Goal: Information Seeking & Learning: Find specific fact

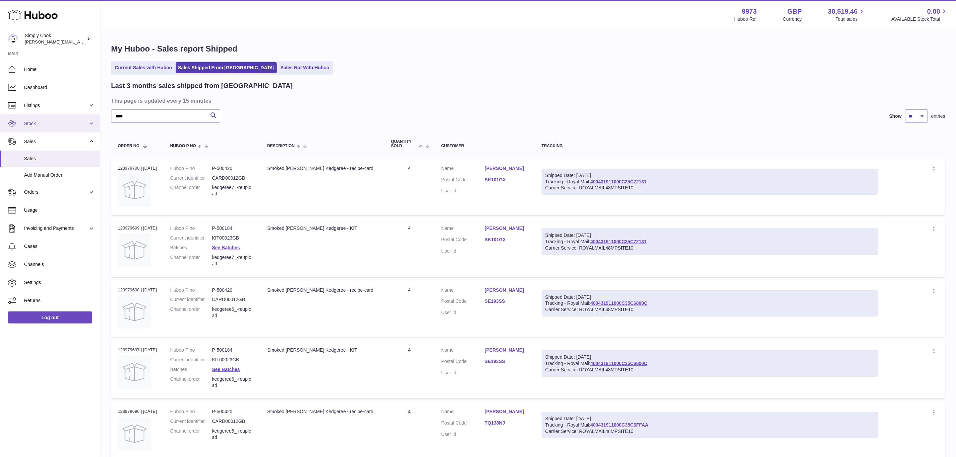
click at [46, 131] on link "Stock" at bounding box center [50, 123] width 100 height 18
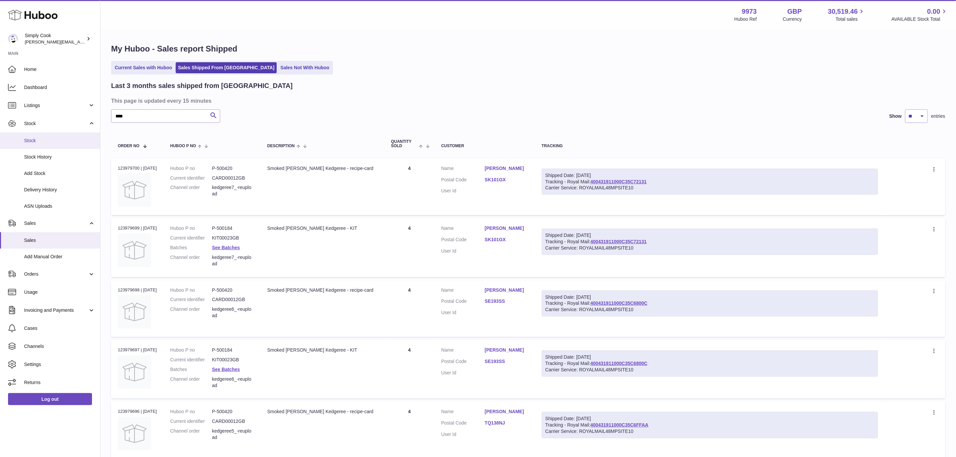
click at [39, 140] on span "Stock" at bounding box center [59, 141] width 71 height 6
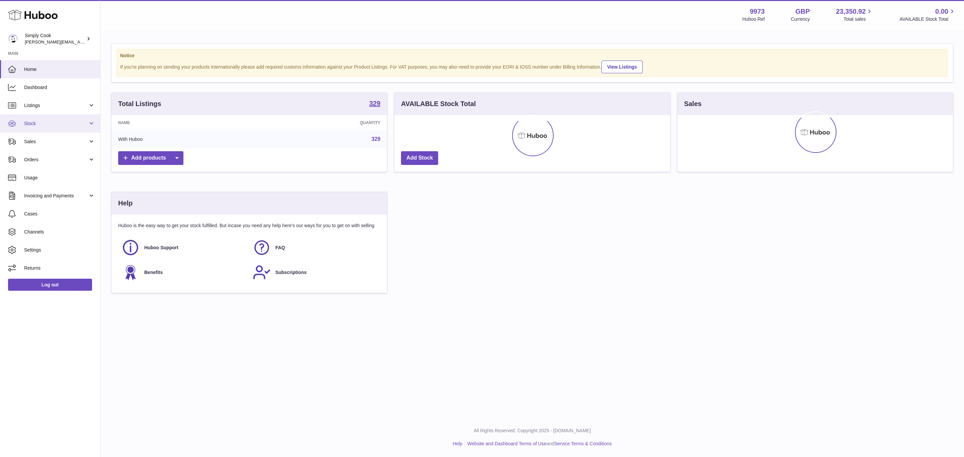
click at [33, 130] on link "Stock" at bounding box center [50, 123] width 100 height 18
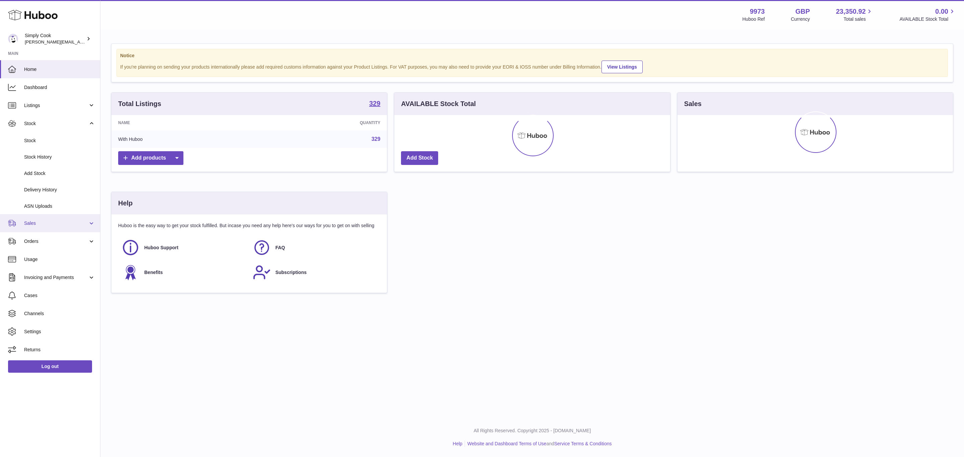
click at [27, 221] on span "Sales" at bounding box center [56, 223] width 64 height 6
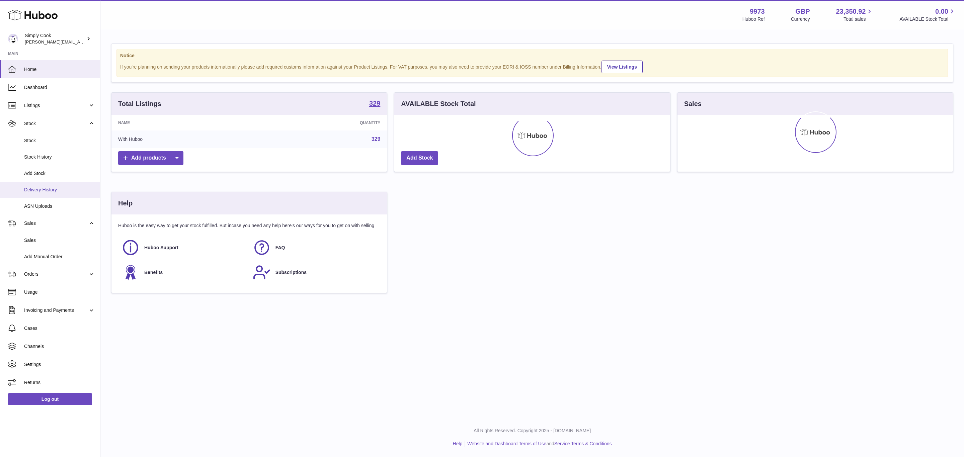
click at [38, 189] on span "Delivery History" at bounding box center [59, 190] width 71 height 6
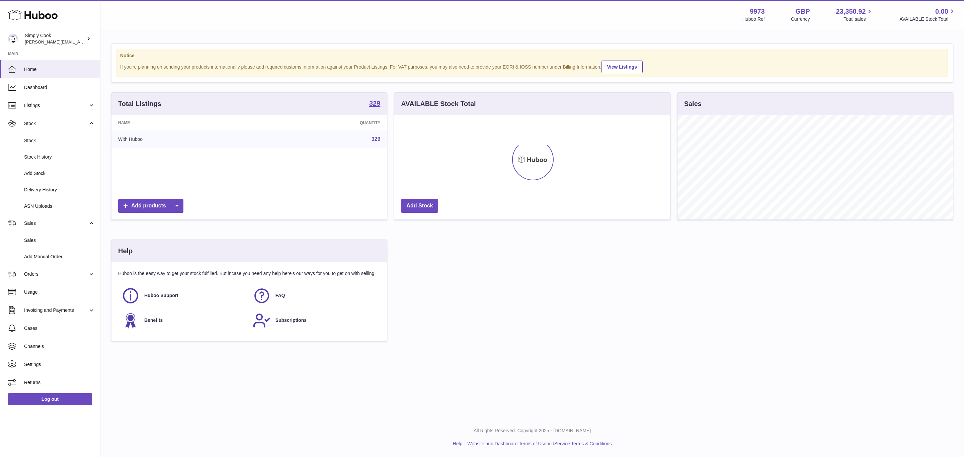
scroll to position [104, 275]
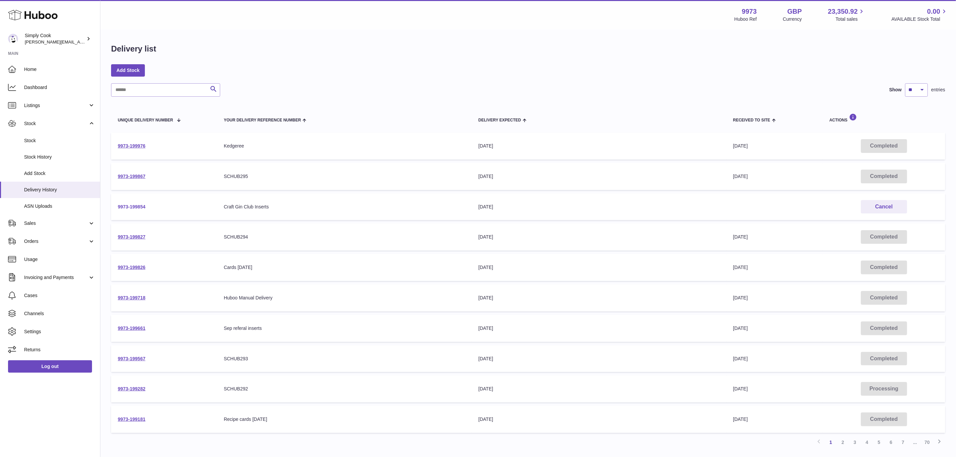
click at [129, 205] on link "9973-199854" at bounding box center [132, 206] width 28 height 5
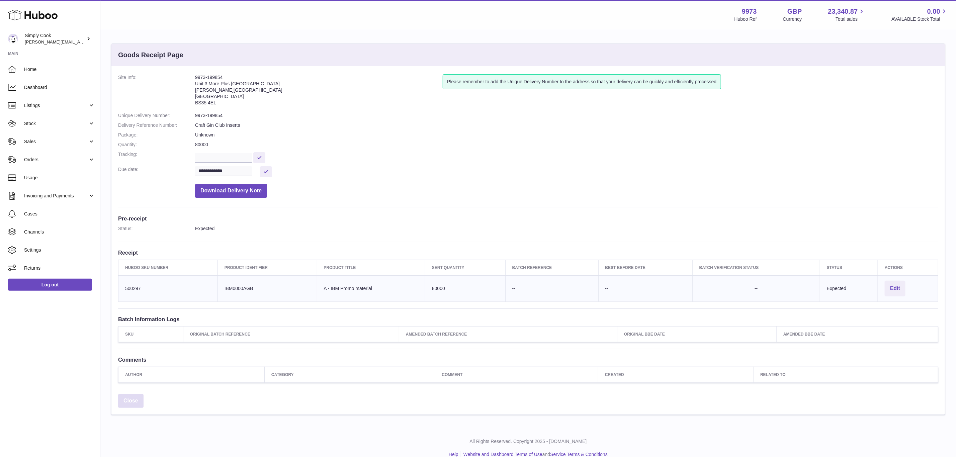
click at [135, 405] on link "Close" at bounding box center [130, 401] width 25 height 14
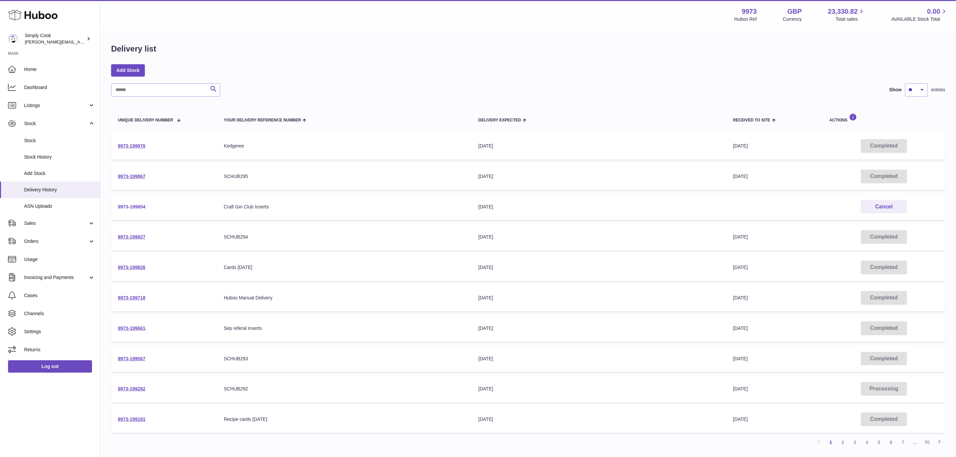
click at [138, 207] on link "9973-199854" at bounding box center [132, 206] width 28 height 5
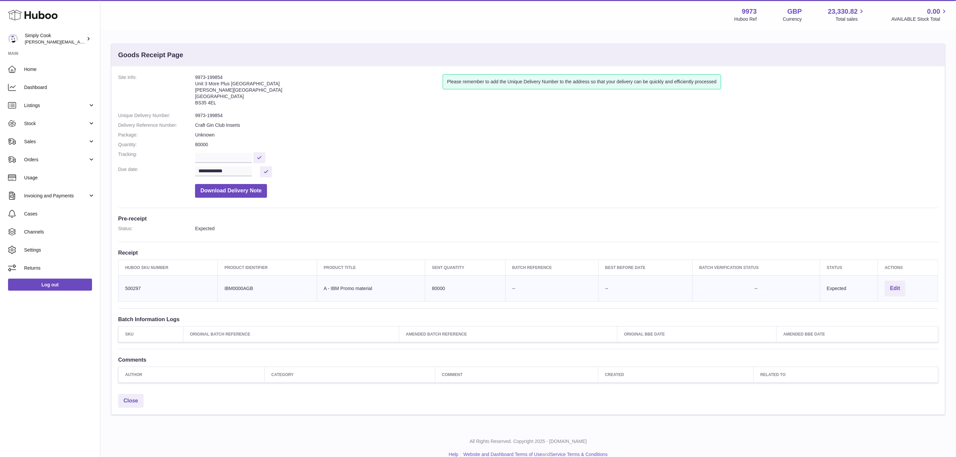
click at [133, 290] on td "Huboo SKU Number 500297" at bounding box center [167, 288] width 99 height 26
copy td "500297"
click at [134, 276] on td "Huboo SKU Number 500297" at bounding box center [167, 288] width 99 height 26
click at [140, 291] on td "Huboo SKU Number 500297" at bounding box center [167, 288] width 99 height 26
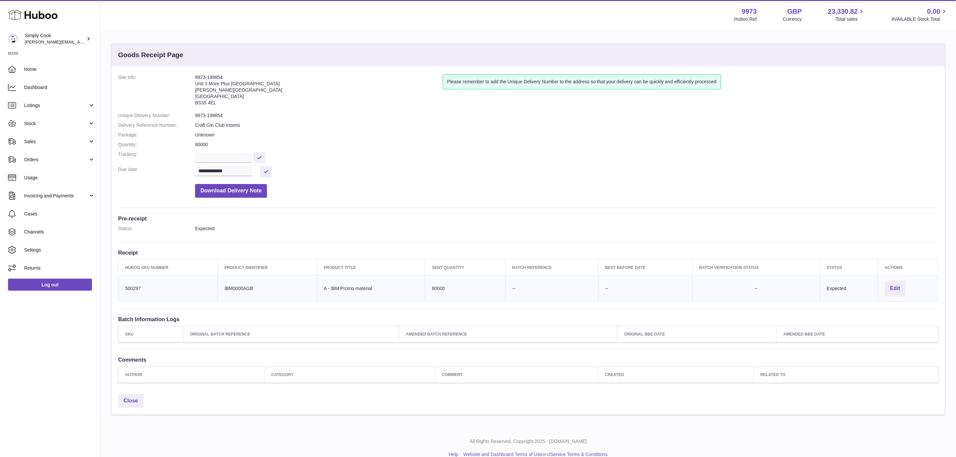
click at [140, 291] on td "Huboo SKU Number 500297" at bounding box center [167, 288] width 99 height 26
click at [135, 291] on td "Huboo SKU Number 500297" at bounding box center [167, 288] width 99 height 26
copy td "500297"
click at [360, 290] on td "Product title A - IBM Promo material" at bounding box center [371, 288] width 108 height 26
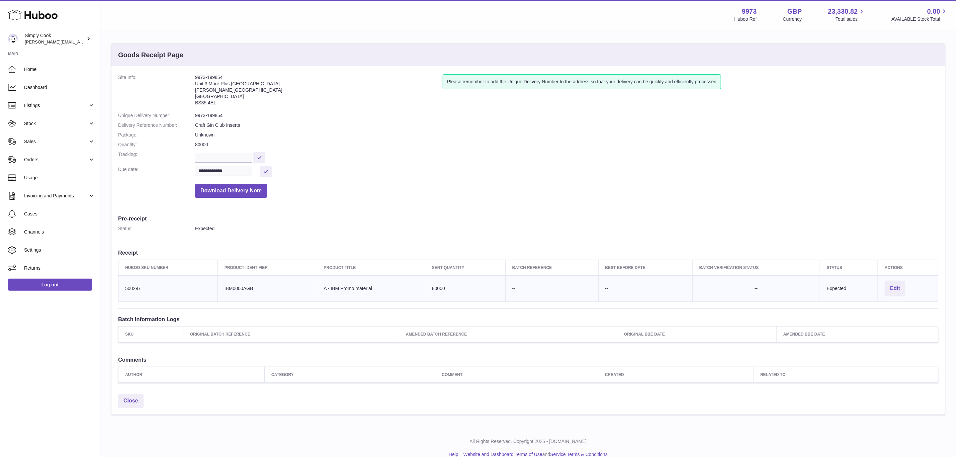
click at [360, 290] on td "Product title A - IBM Promo material" at bounding box center [371, 288] width 108 height 26
copy tr "A - IBM Promo material"
click at [49, 123] on span "Stock" at bounding box center [56, 123] width 64 height 6
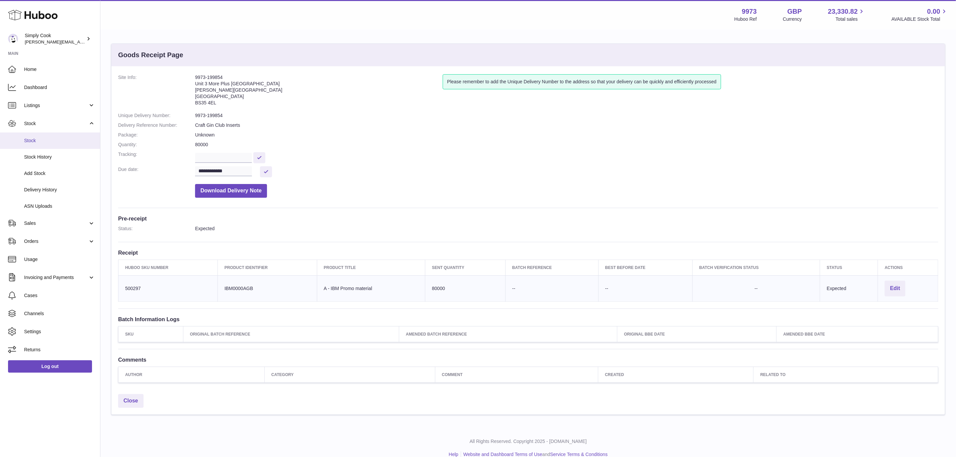
click at [38, 141] on span "Stock" at bounding box center [59, 141] width 71 height 6
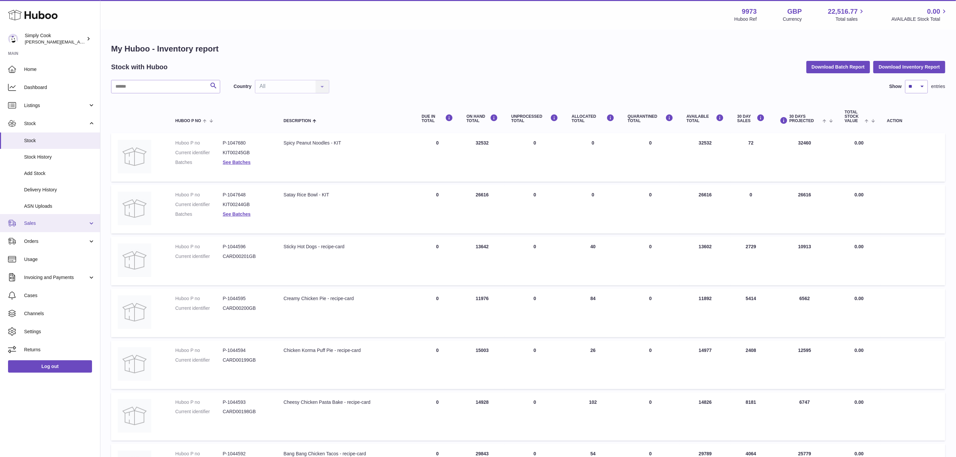
click at [33, 221] on span "Sales" at bounding box center [56, 223] width 64 height 6
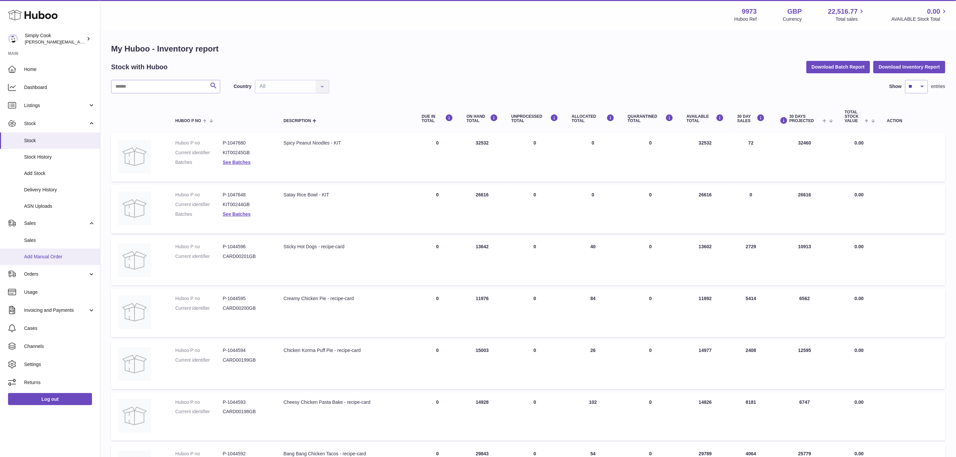
click at [33, 257] on span "Add Manual Order" at bounding box center [59, 257] width 71 height 6
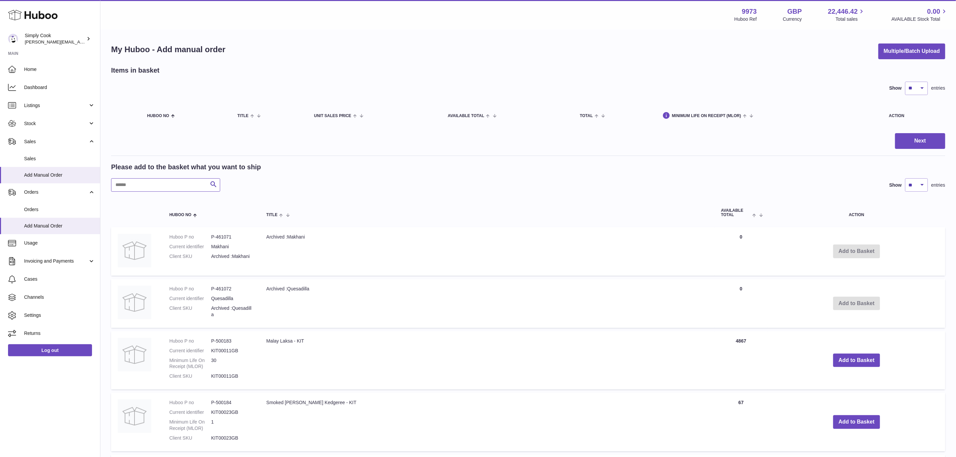
click at [169, 182] on input "text" at bounding box center [165, 184] width 109 height 13
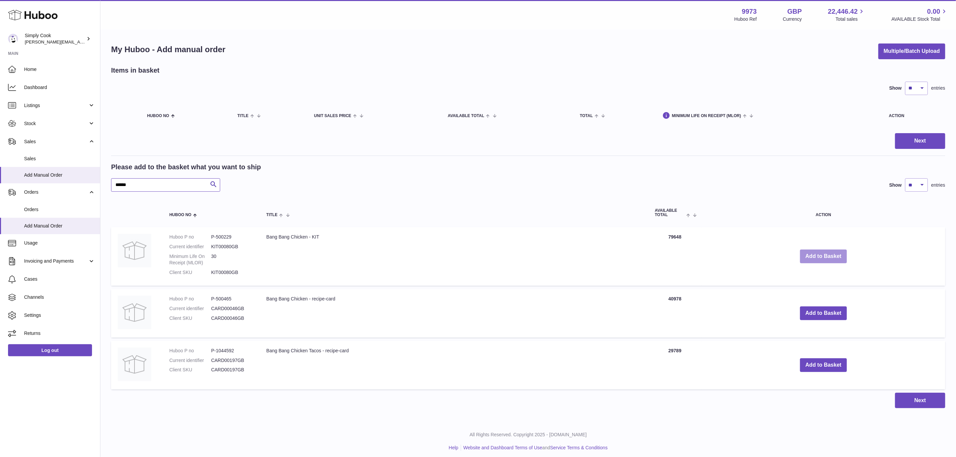
type input "******"
click at [824, 250] on button "Add to Basket" at bounding box center [823, 257] width 47 height 14
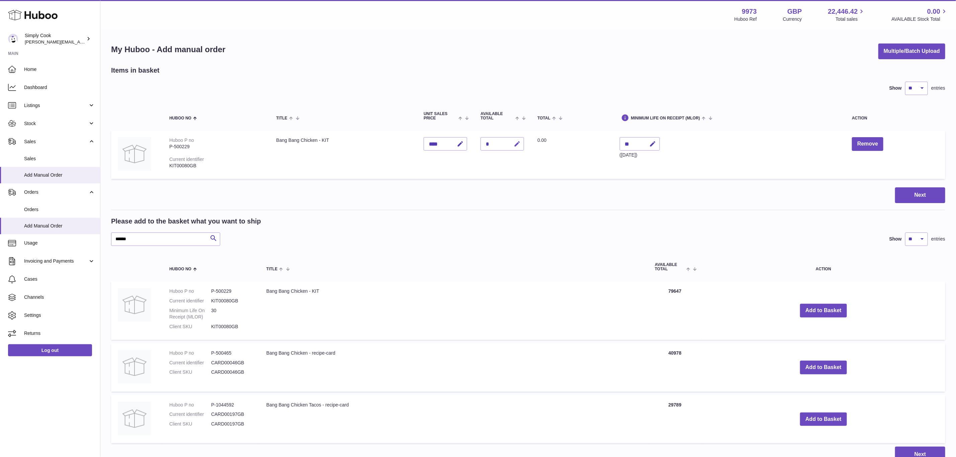
click at [517, 144] on icon "button" at bounding box center [517, 144] width 7 height 7
click at [566, 152] on td "Total 0.00" at bounding box center [572, 155] width 82 height 49
click at [860, 144] on button "Remove" at bounding box center [867, 144] width 31 height 14
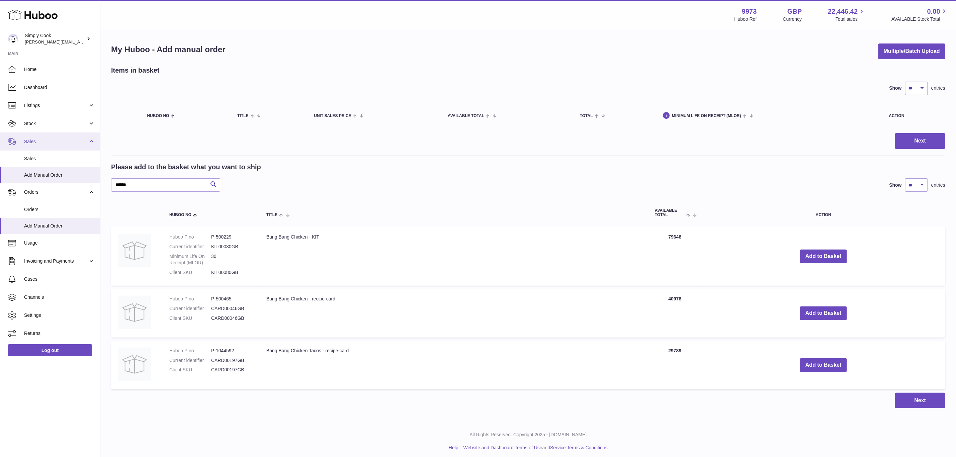
click at [33, 139] on span "Sales" at bounding box center [56, 142] width 64 height 6
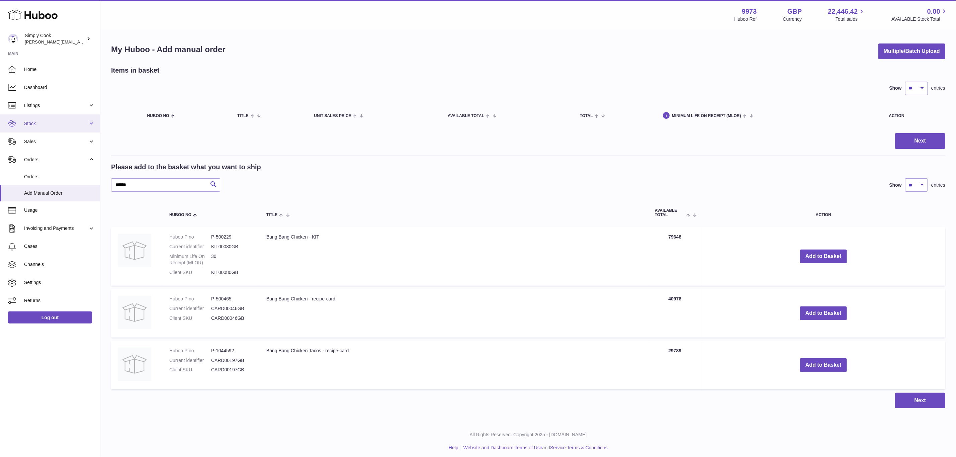
click at [34, 117] on link "Stock" at bounding box center [50, 123] width 100 height 18
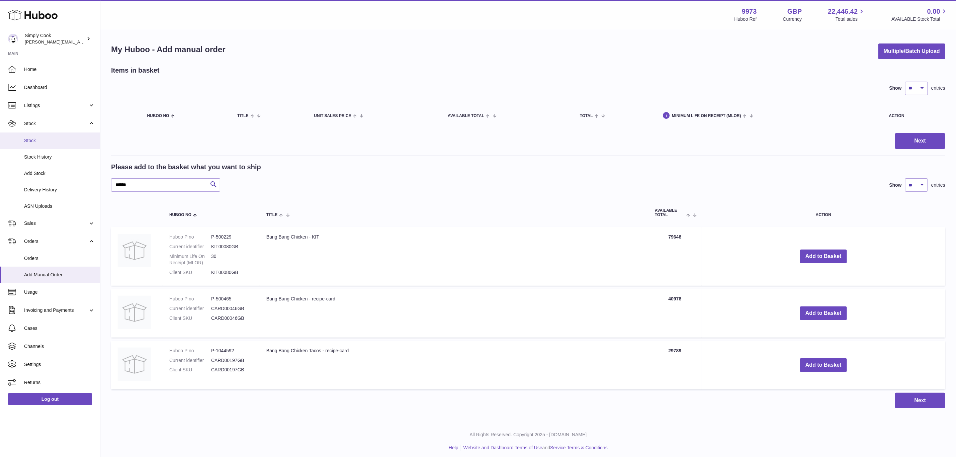
click at [33, 138] on span "Stock" at bounding box center [59, 141] width 71 height 6
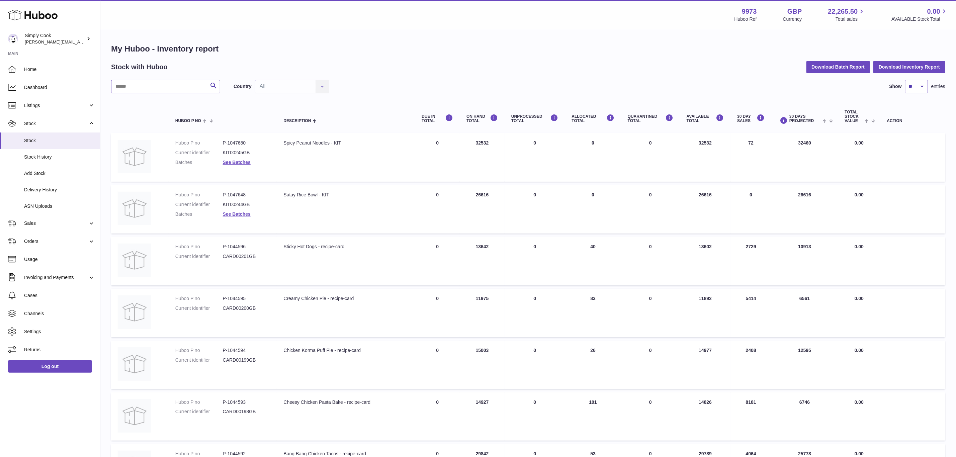
click at [169, 86] on input "text" at bounding box center [165, 86] width 109 height 13
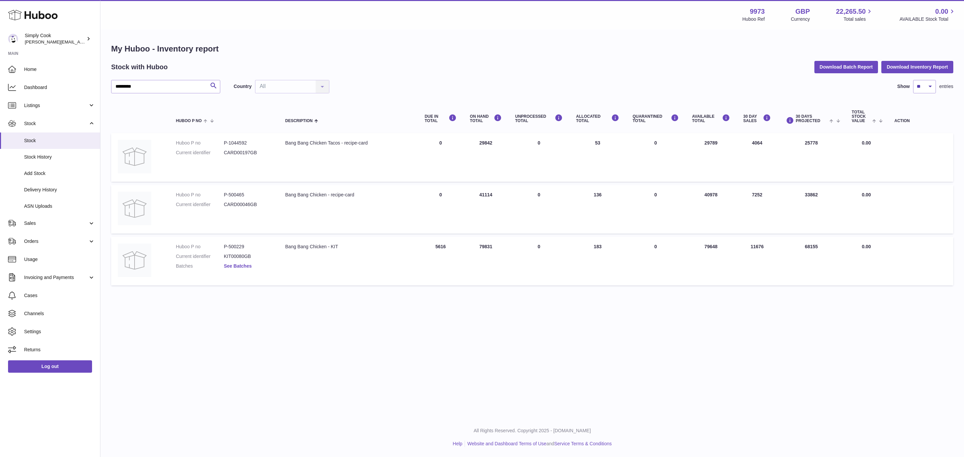
click at [233, 265] on link "See Batches" at bounding box center [238, 265] width 28 height 5
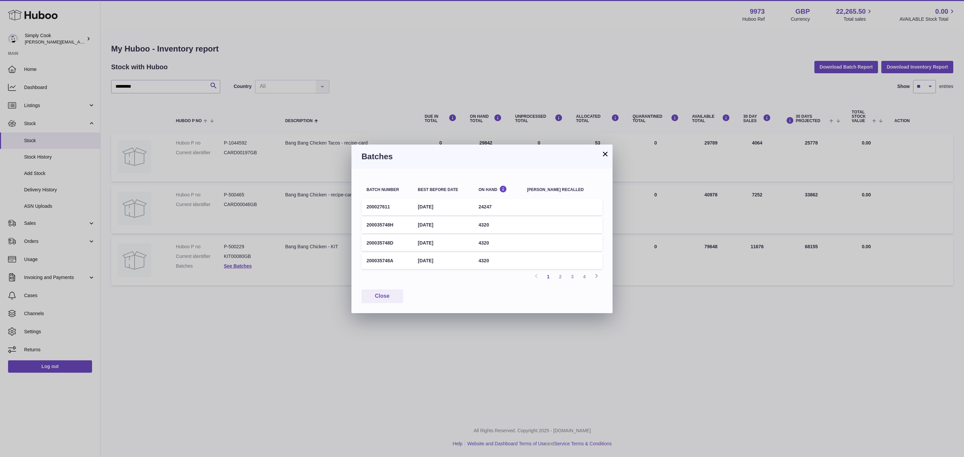
click at [377, 259] on td "200035748A" at bounding box center [386, 261] width 51 height 16
copy tr "200035748A"
click at [562, 276] on link "2" at bounding box center [560, 277] width 12 height 12
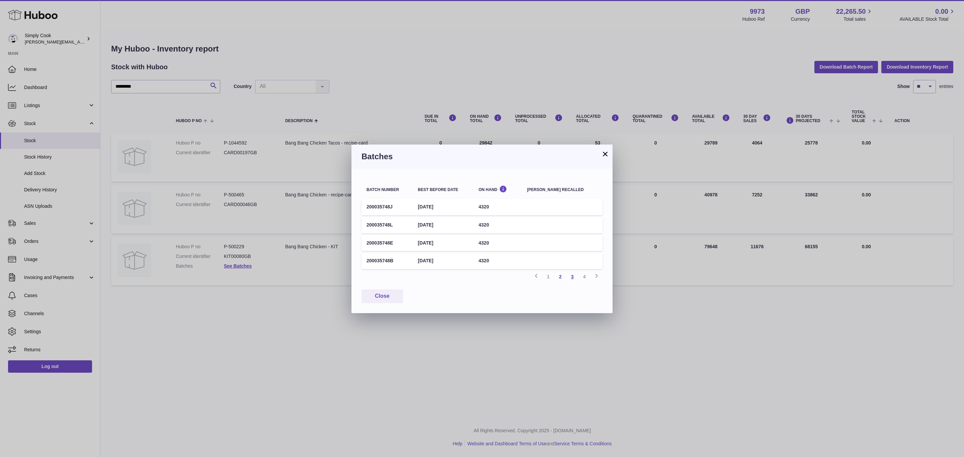
click at [571, 275] on link "3" at bounding box center [572, 277] width 12 height 12
click at [583, 277] on link "4" at bounding box center [584, 277] width 12 height 12
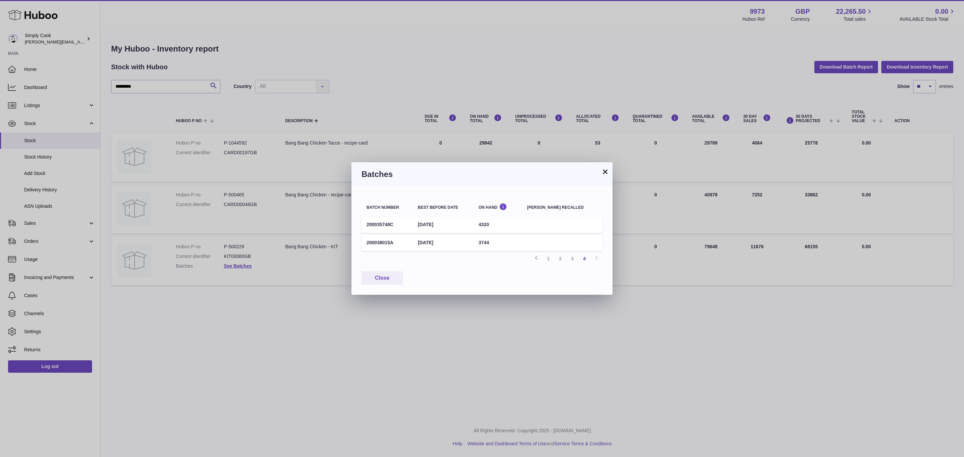
click at [372, 238] on td "200038015A" at bounding box center [386, 243] width 51 height 16
copy td "200038015A"
click at [600, 172] on h3 "Batches" at bounding box center [481, 174] width 241 height 11
drag, startPoint x: 608, startPoint y: 171, endPoint x: 598, endPoint y: 169, distance: 10.3
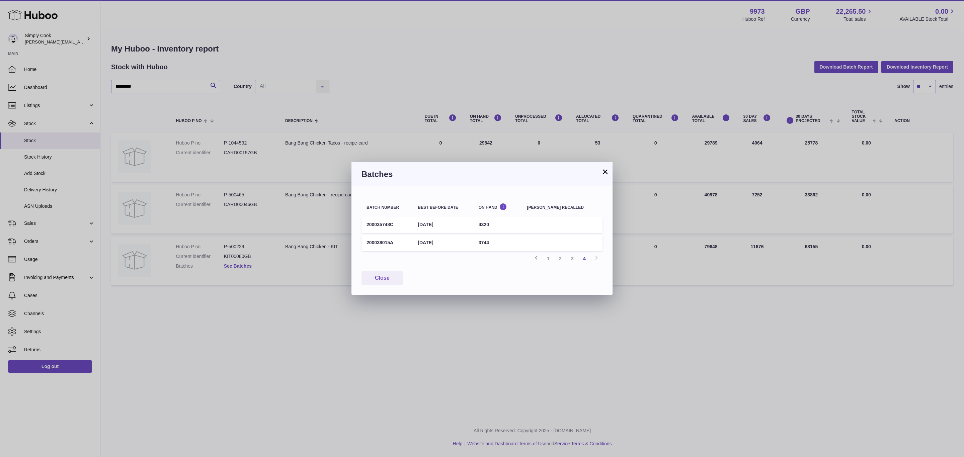
click at [605, 170] on button "×" at bounding box center [605, 172] width 8 height 8
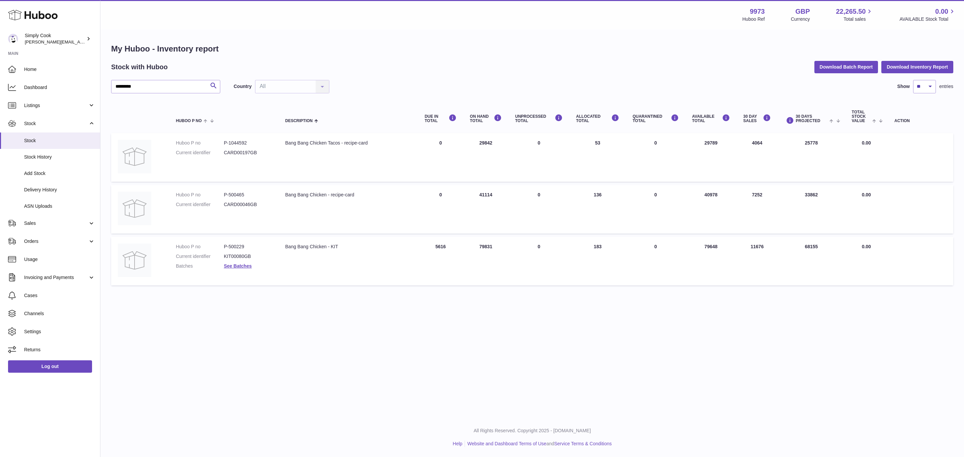
click at [235, 246] on dd "P-500229" at bounding box center [248, 247] width 48 height 6
copy dd "500229"
click at [242, 194] on dd "P-500465" at bounding box center [248, 195] width 48 height 6
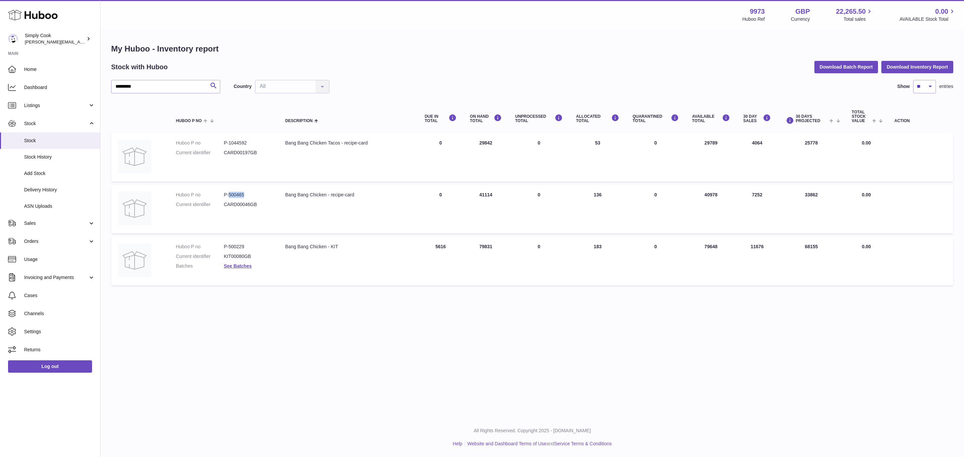
copy dd "500465"
click at [304, 194] on div "Bang Bang Chicken - recipe-card" at bounding box center [348, 195] width 126 height 6
copy tr "Bang Bang Chicken - recipe-card"
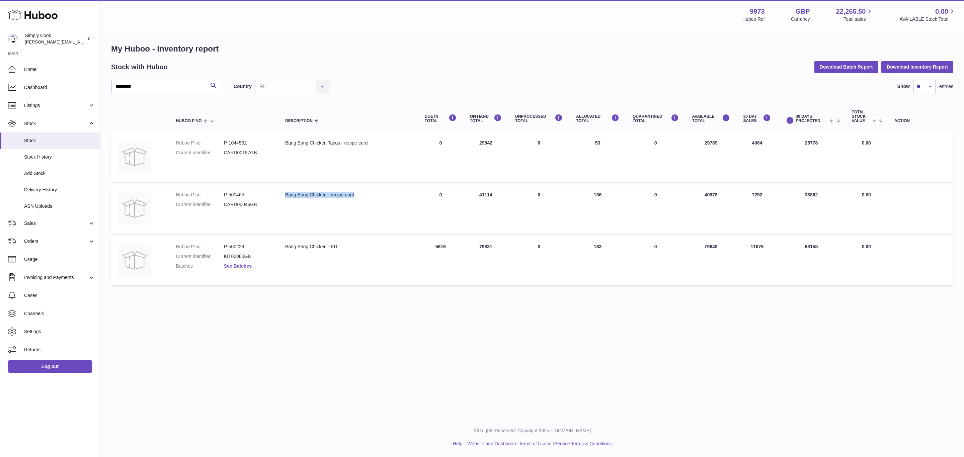
click at [292, 192] on div "Bang Bang Chicken - recipe-card" at bounding box center [348, 195] width 126 height 6
click at [314, 245] on div "Bang Bang Chicken - KIT" at bounding box center [348, 247] width 126 height 6
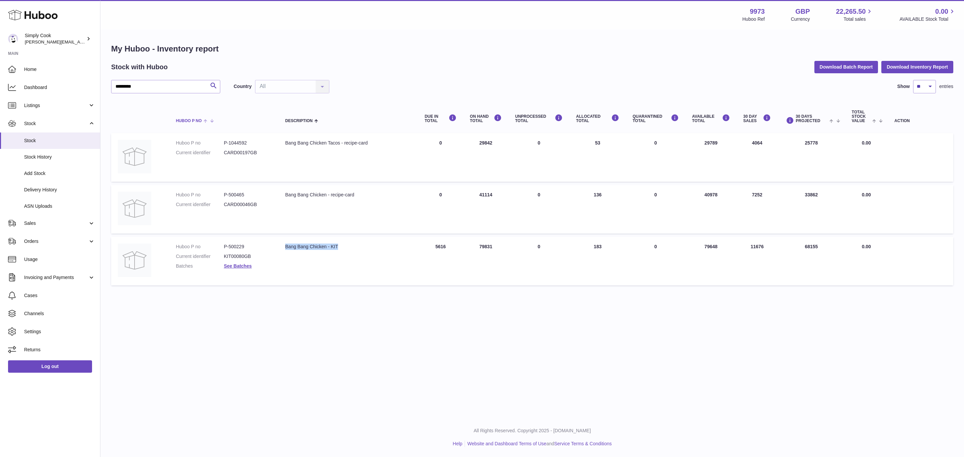
copy tr "Bang Bang Chicken - KIT"
drag, startPoint x: 154, startPoint y: 84, endPoint x: 0, endPoint y: 67, distance: 154.5
click at [0, 67] on div "Huboo Simply Cook [EMAIL_ADDRESS][DOMAIN_NAME] Main Home Dashboard Listings Not…" at bounding box center [482, 228] width 964 height 457
click at [243, 266] on link "See Batches" at bounding box center [238, 265] width 28 height 5
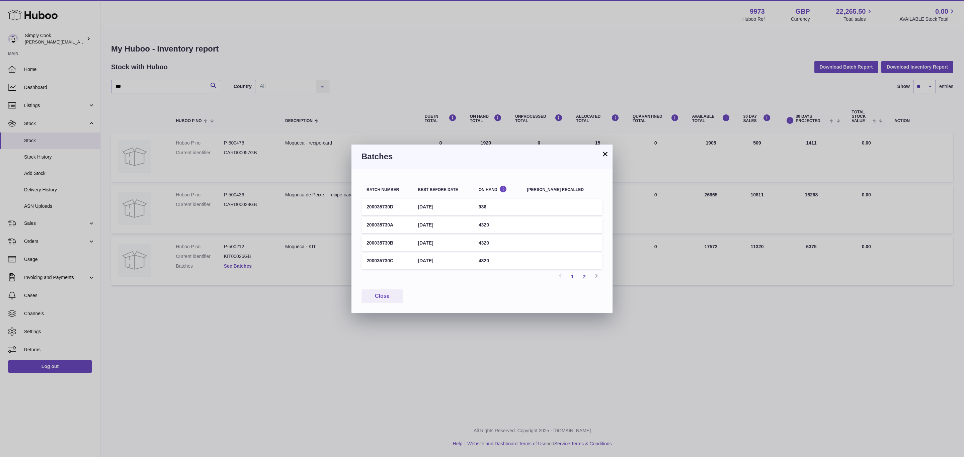
click at [583, 274] on link "2" at bounding box center [584, 277] width 12 height 12
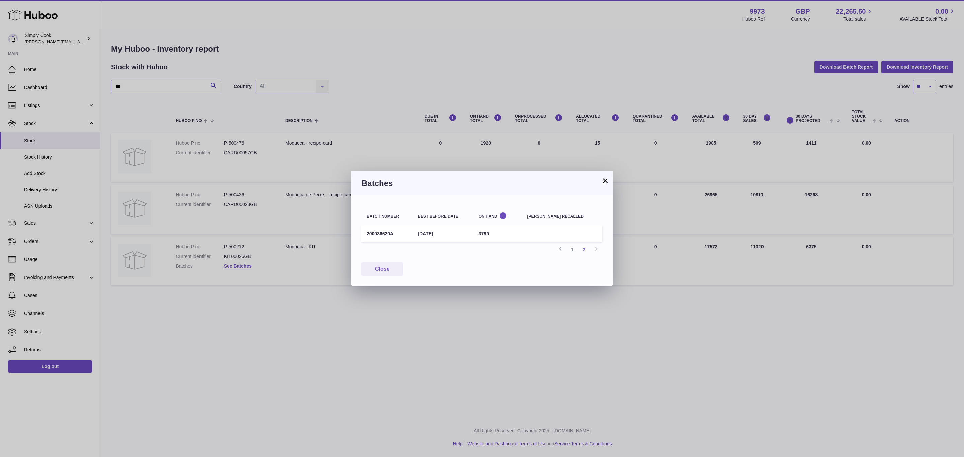
click at [376, 233] on td "200036620A" at bounding box center [386, 234] width 51 height 16
copy td "200036620A"
click at [390, 265] on button "Close" at bounding box center [381, 269] width 41 height 14
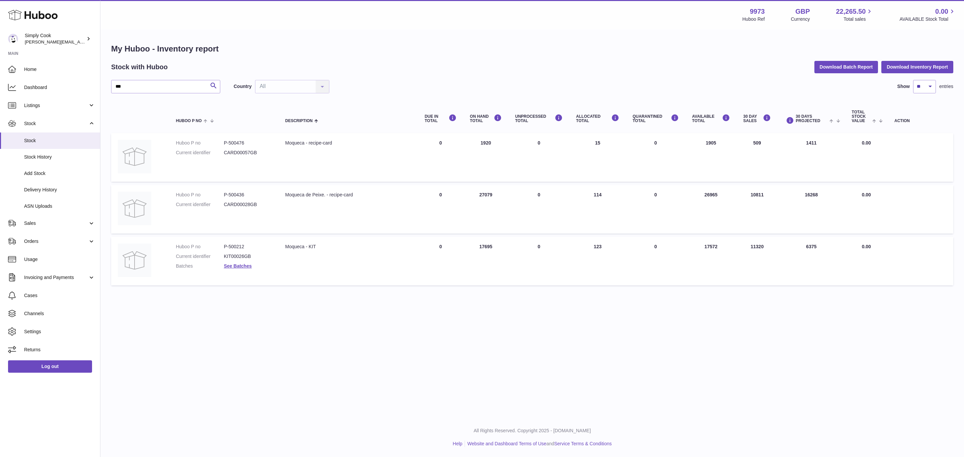
click at [236, 142] on dd "P-500476" at bounding box center [248, 143] width 48 height 6
copy dd "500476"
drag, startPoint x: 323, startPoint y: 145, endPoint x: 321, endPoint y: 142, distance: 3.9
click at [323, 145] on div "Moqueca - recipe-card" at bounding box center [348, 143] width 126 height 6
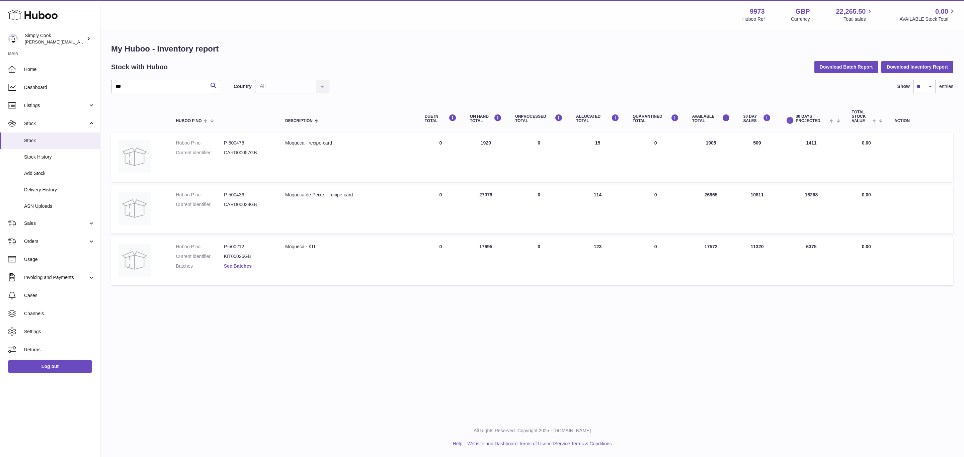
click at [321, 142] on div "Moqueca - recipe-card" at bounding box center [348, 143] width 126 height 6
copy tr "Moqueca - recipe-card"
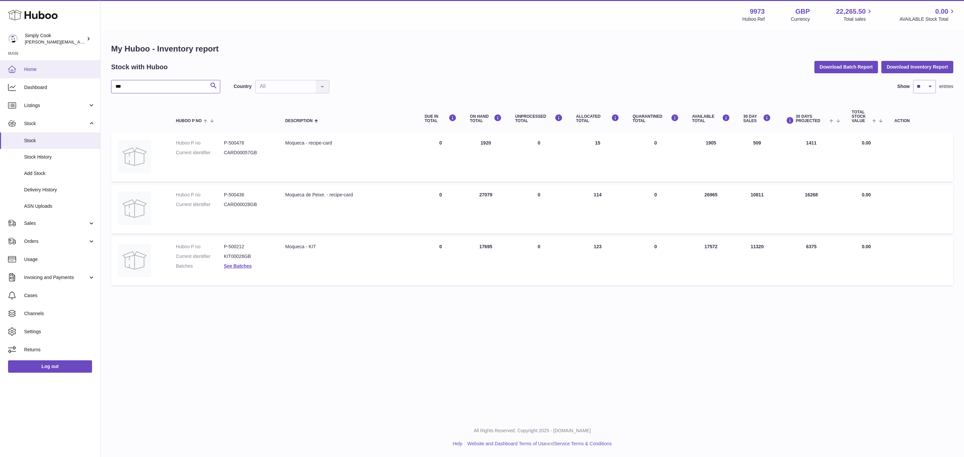
drag, startPoint x: 162, startPoint y: 91, endPoint x: 0, endPoint y: 76, distance: 162.4
click at [0, 75] on div "Huboo Simply Cook [EMAIL_ADDRESS][DOMAIN_NAME] Main Home Dashboard Listings Not…" at bounding box center [482, 228] width 964 height 457
type input "******"
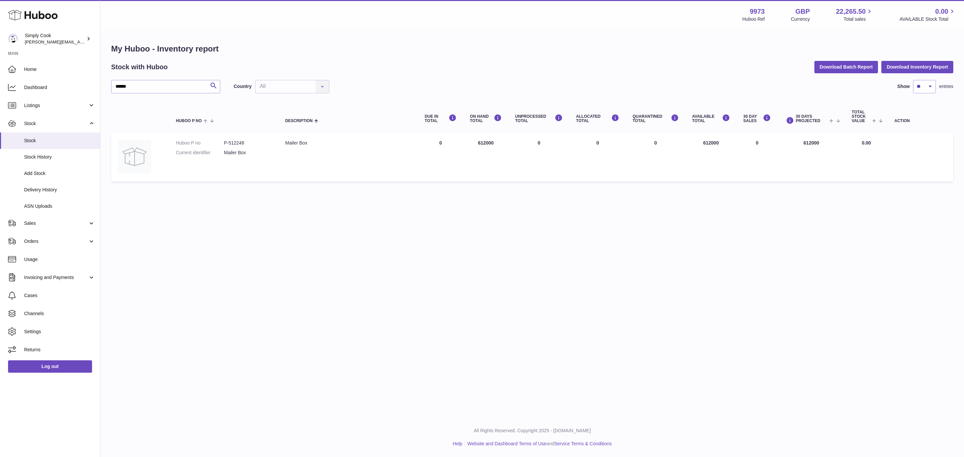
click at [236, 140] on dd "P-512248" at bounding box center [248, 143] width 48 height 6
copy dd "512248"
